Goal: Navigation & Orientation: Find specific page/section

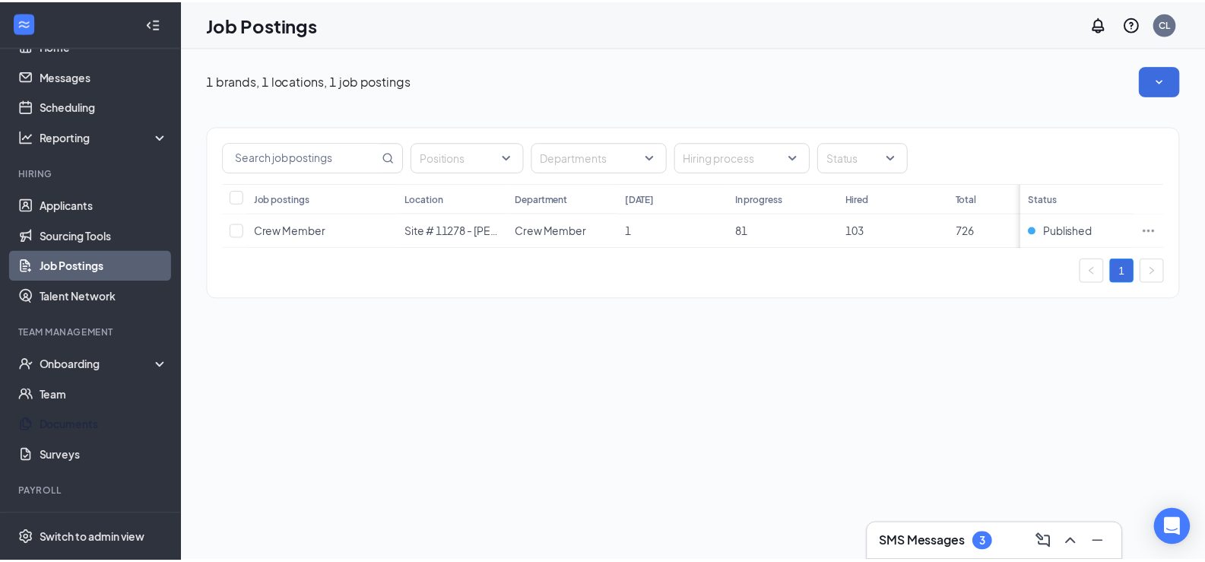
scroll to position [63, 0]
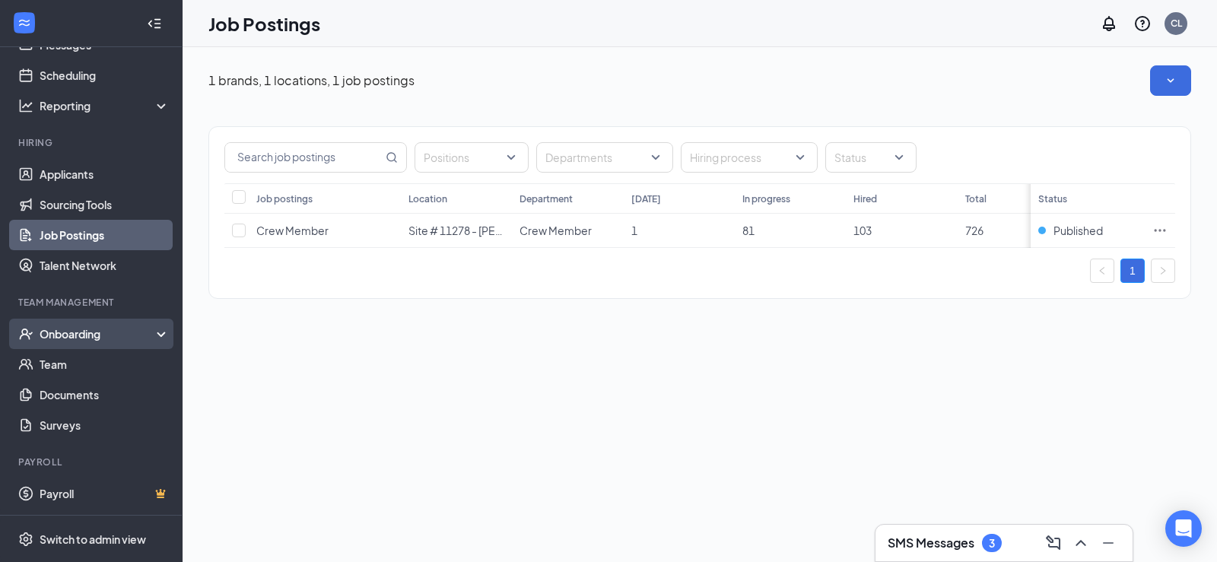
click at [151, 329] on div "Onboarding" at bounding box center [91, 334] width 183 height 30
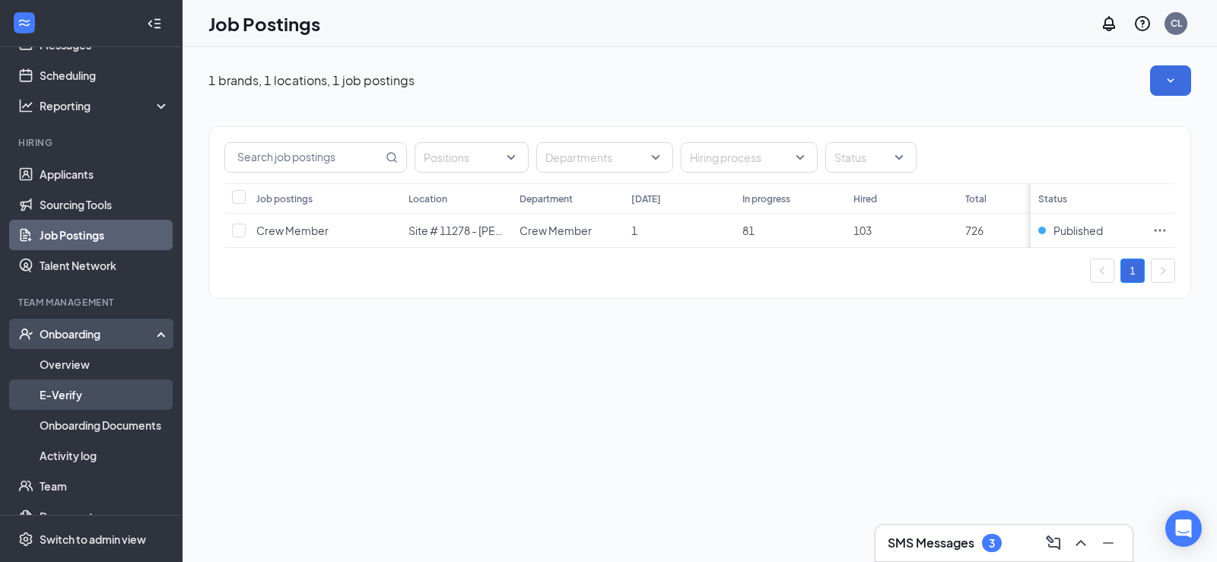
click at [71, 392] on link "E-Verify" at bounding box center [105, 394] width 130 height 30
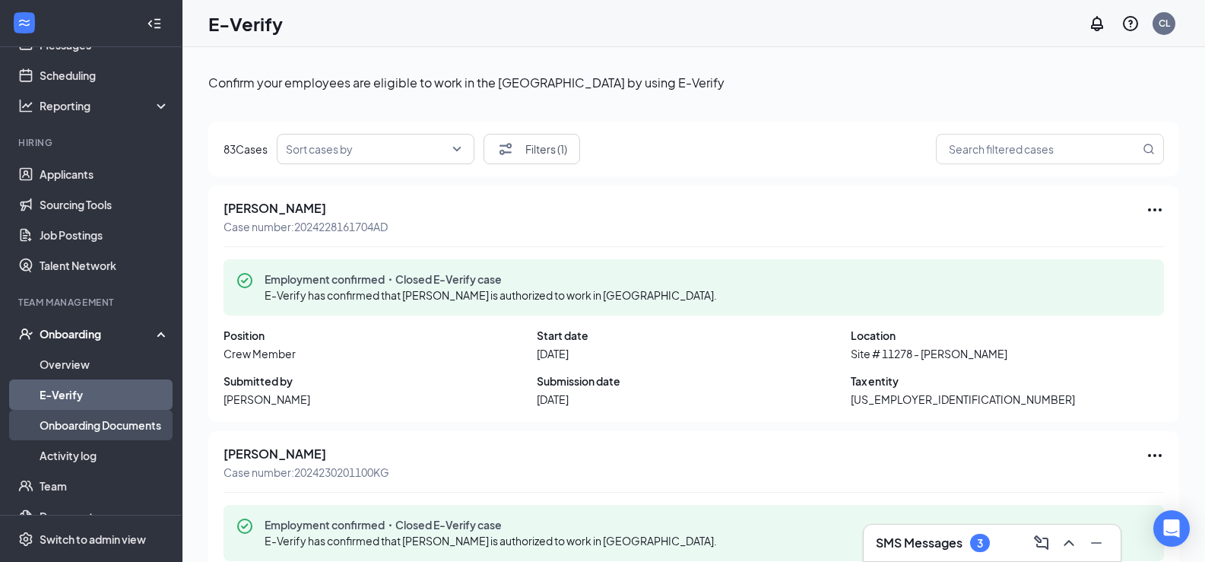
click at [96, 425] on link "Onboarding Documents" at bounding box center [105, 425] width 130 height 30
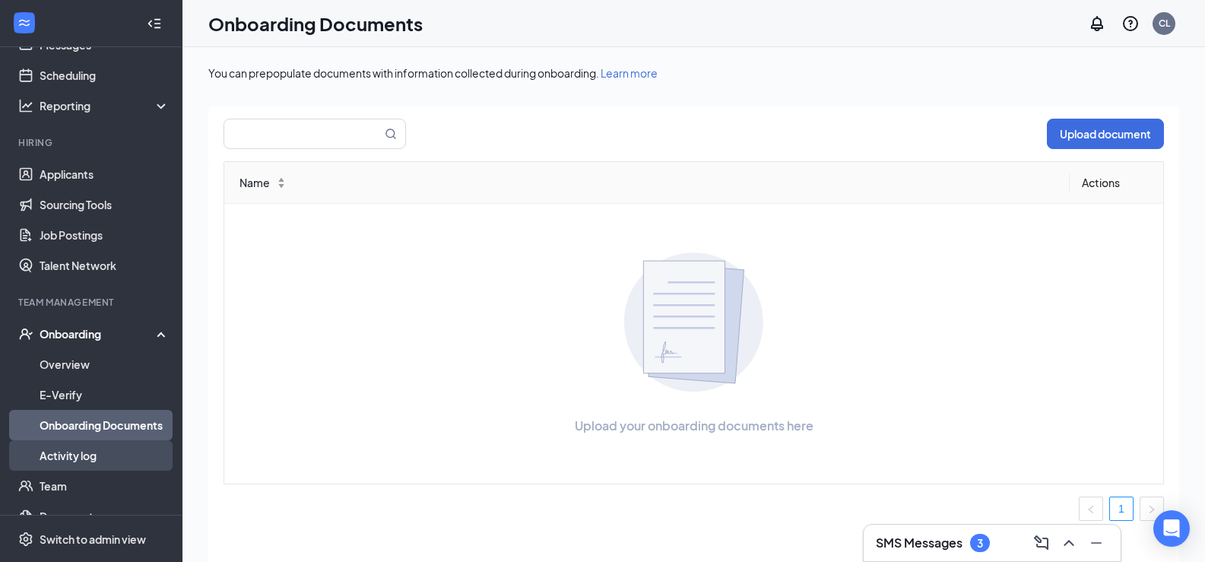
click at [68, 449] on link "Activity log" at bounding box center [105, 455] width 130 height 30
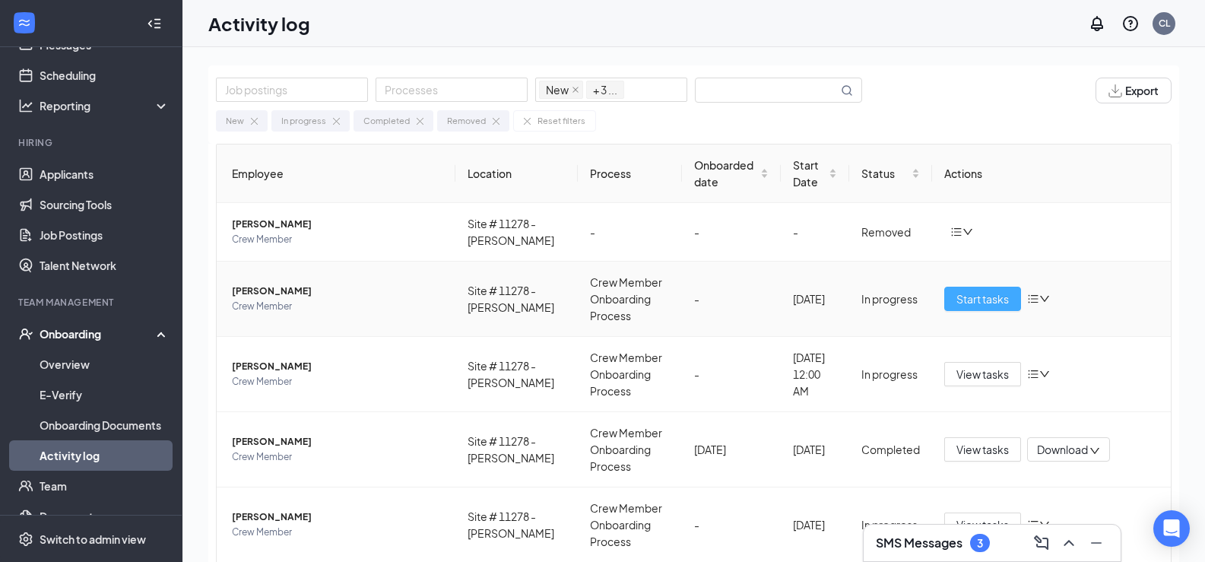
click at [969, 307] on span "Start tasks" at bounding box center [983, 298] width 52 height 17
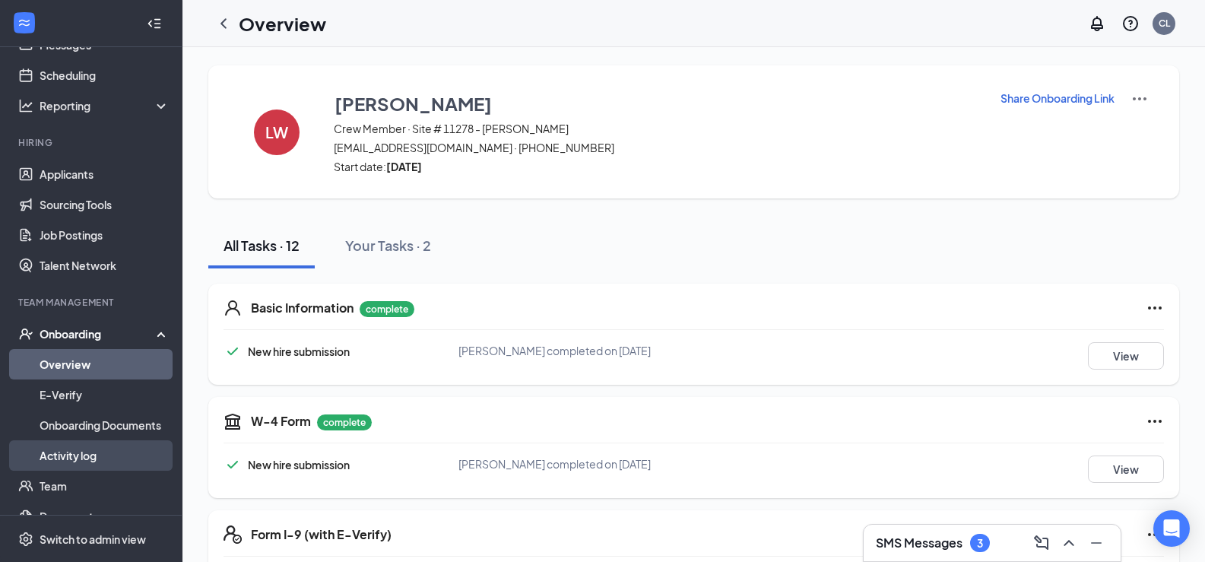
click at [63, 452] on link "Activity log" at bounding box center [105, 455] width 130 height 30
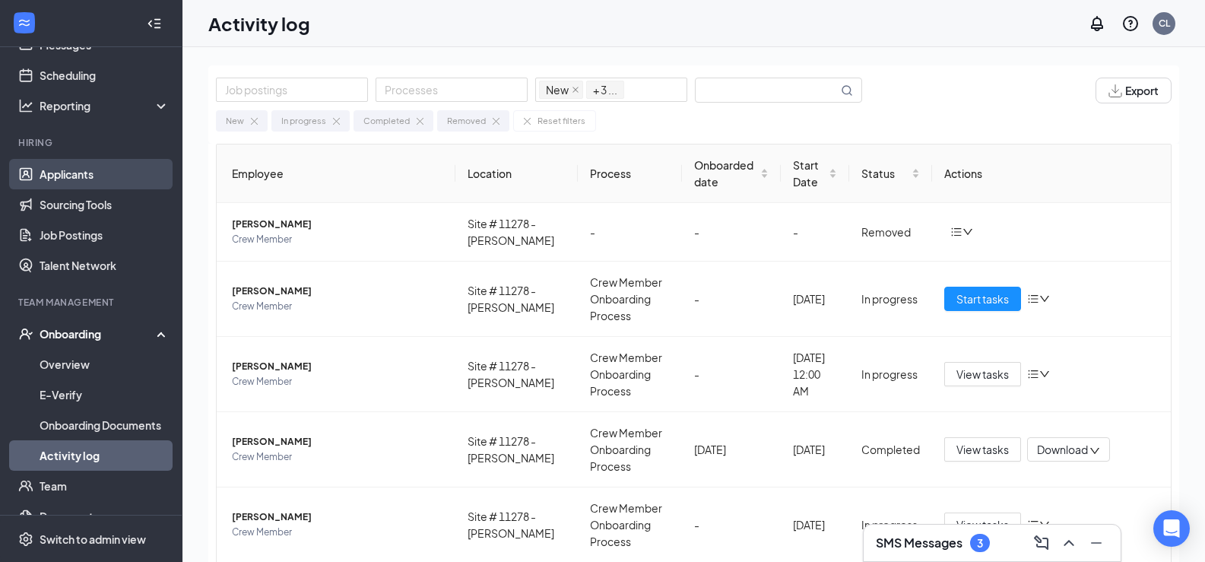
click at [70, 168] on link "Applicants" at bounding box center [105, 174] width 130 height 30
